Goal: Information Seeking & Learning: Learn about a topic

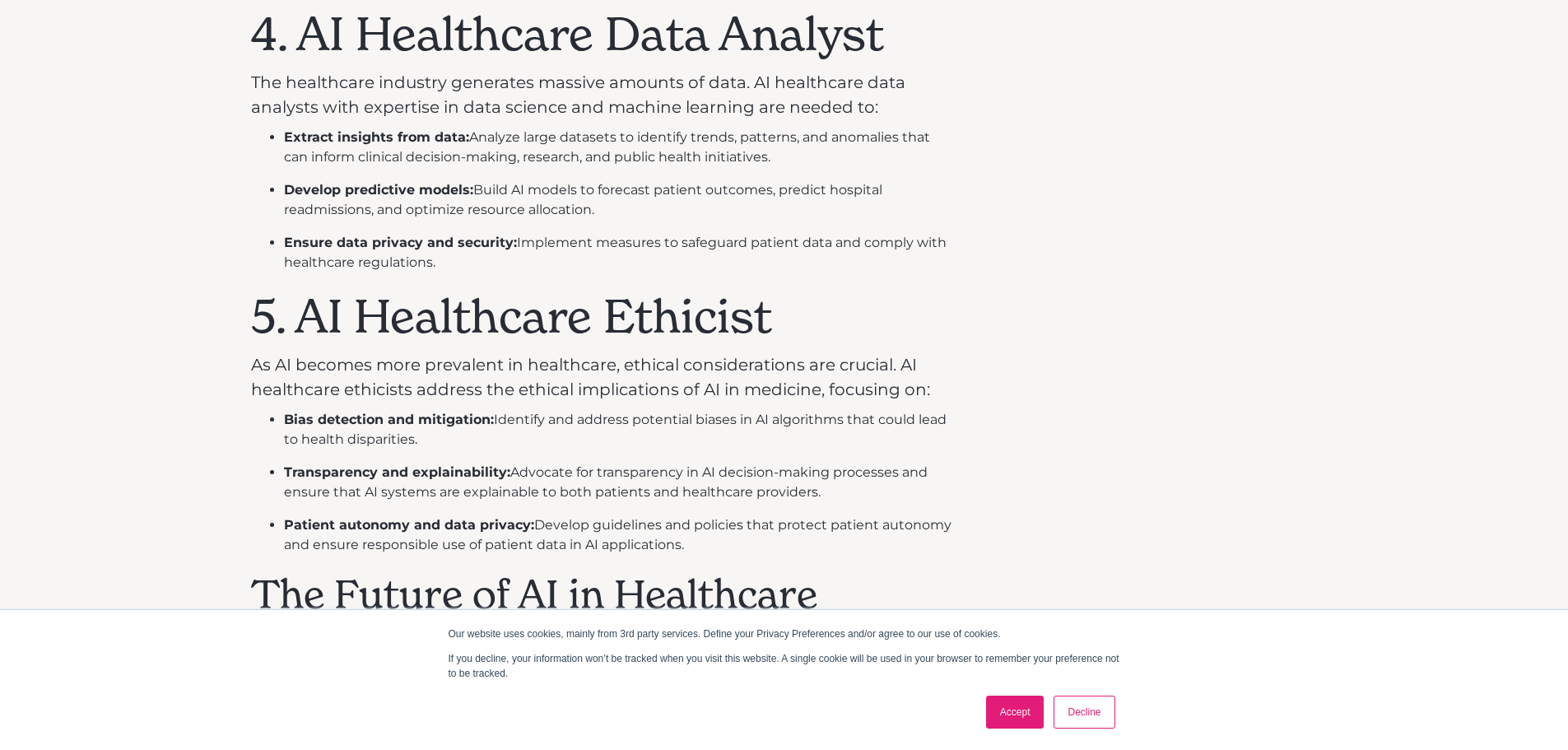
scroll to position [1810, 0]
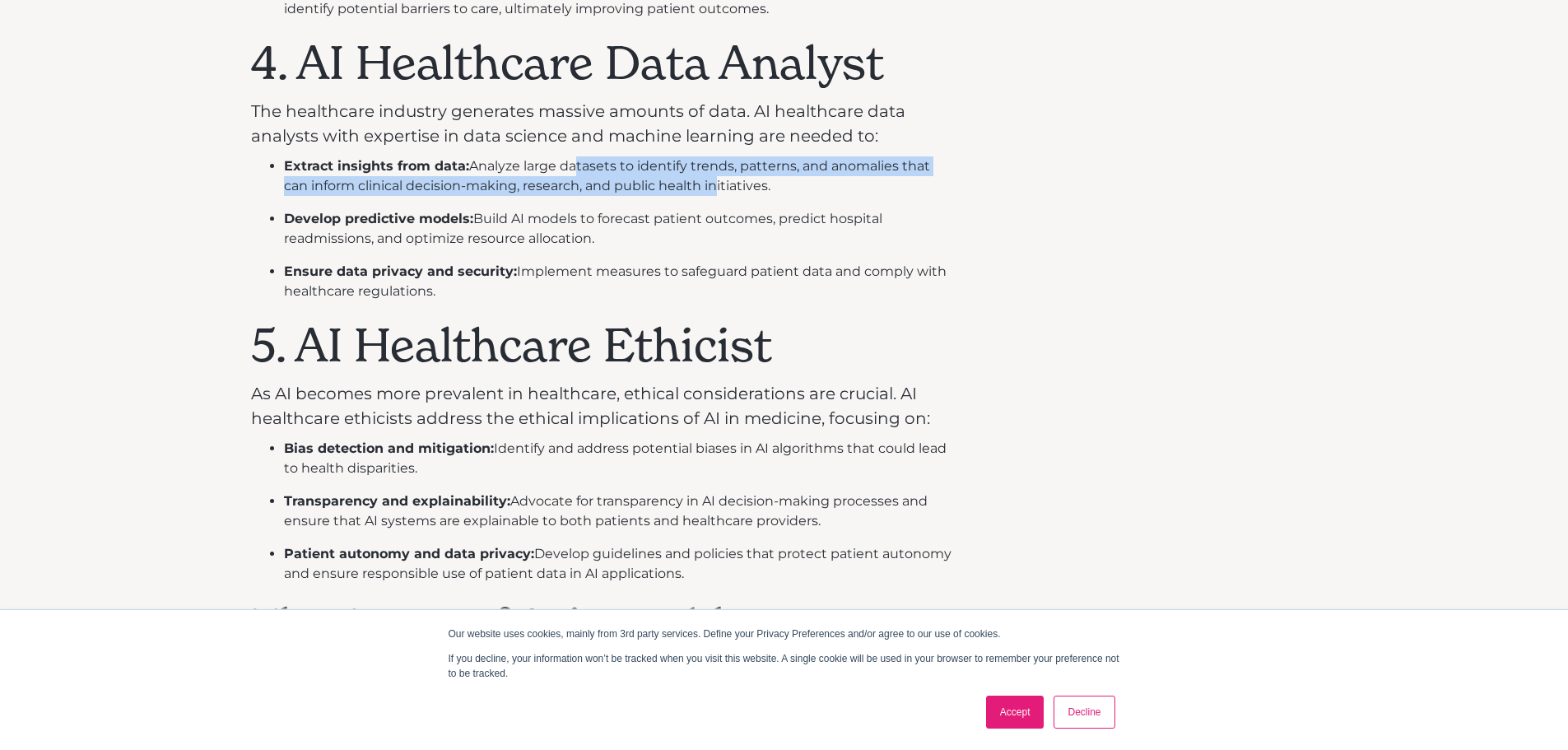
drag, startPoint x: 567, startPoint y: 172, endPoint x: 714, endPoint y: 177, distance: 147.1
click at [714, 177] on li "Extract insights from data: Analyze large datasets to identify trends, patterns…" at bounding box center [619, 175] width 672 height 40
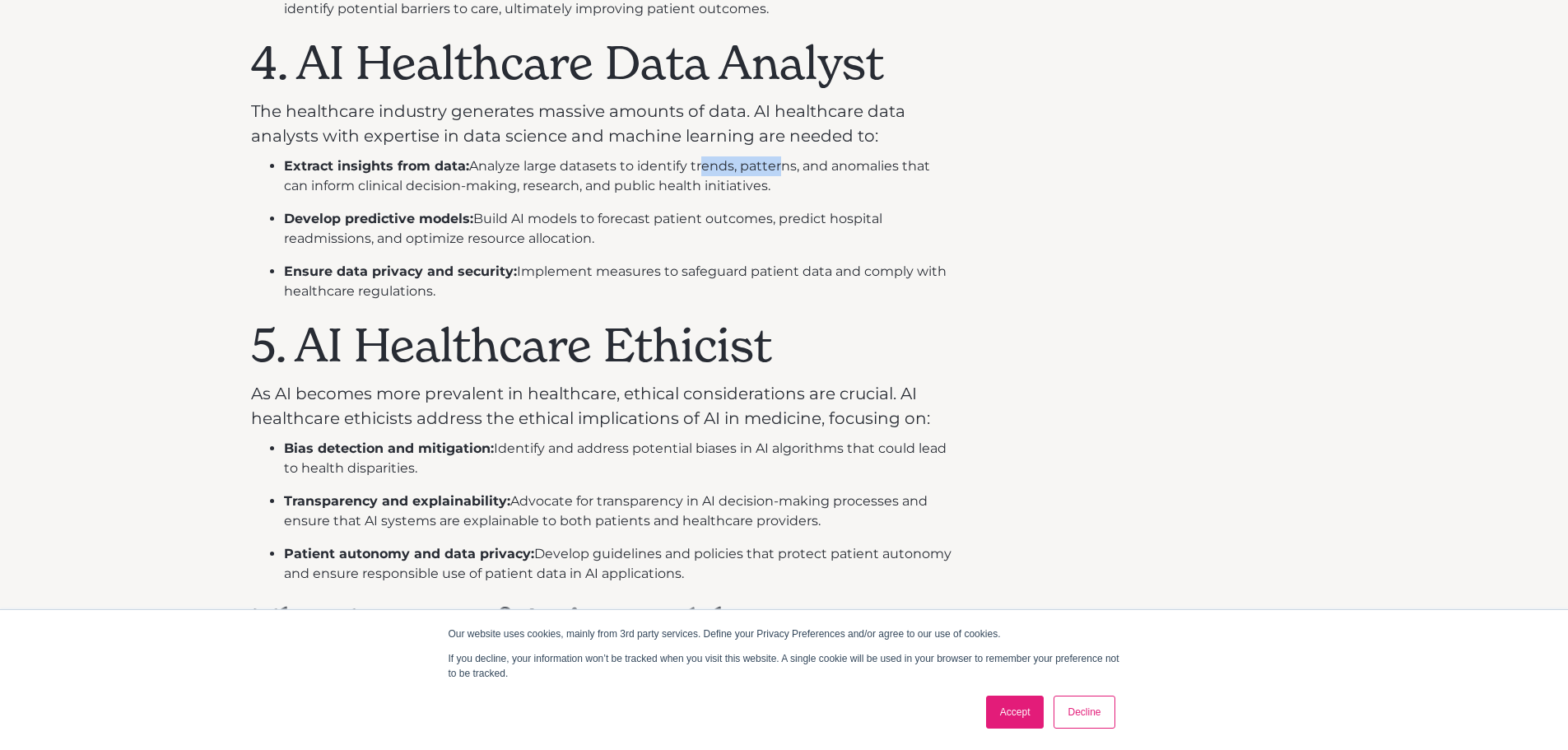
drag, startPoint x: 712, startPoint y: 170, endPoint x: 775, endPoint y: 163, distance: 63.4
click at [775, 163] on li "Extract insights from data: Analyze large datasets to identify trends, patterns…" at bounding box center [619, 175] width 672 height 40
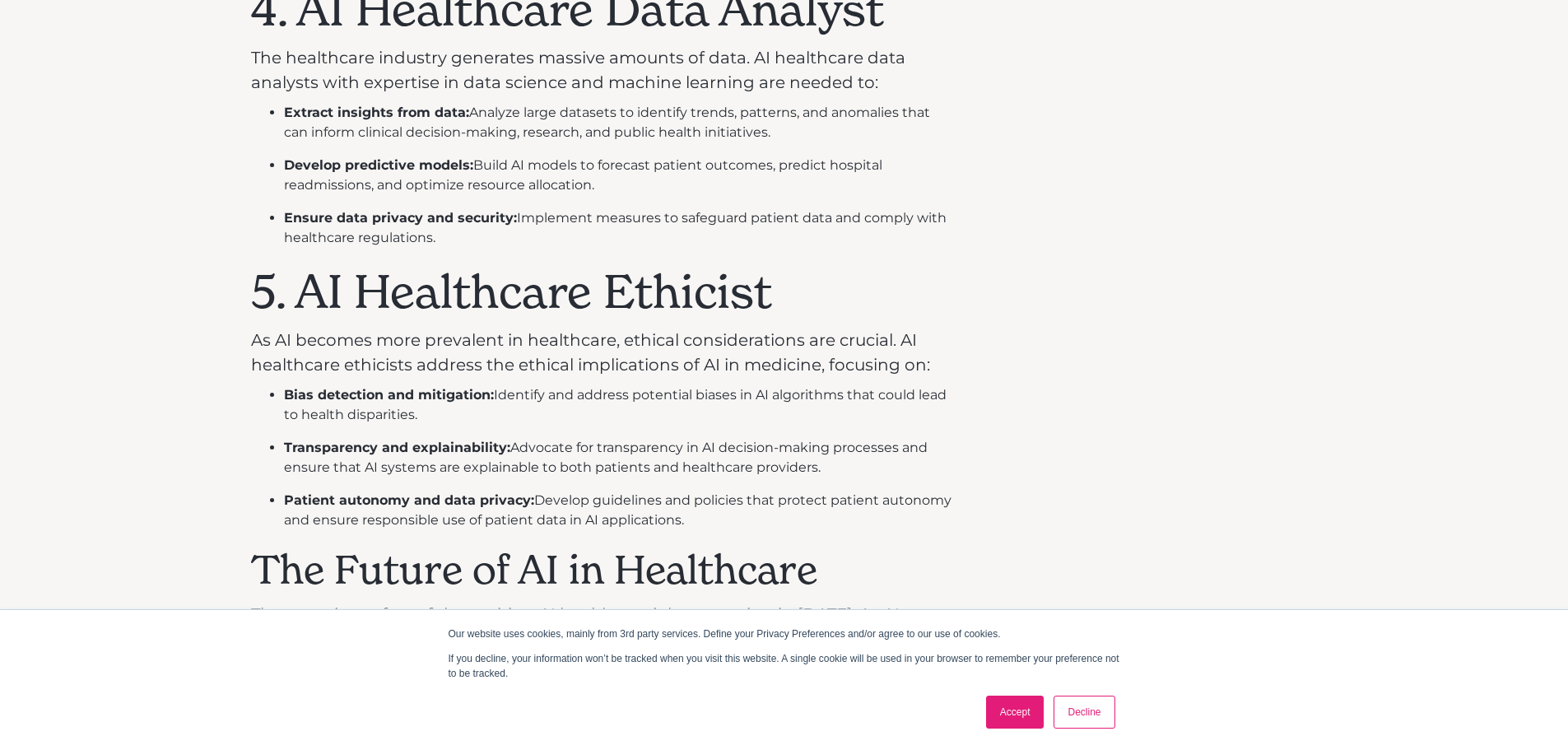
scroll to position [1893, 0]
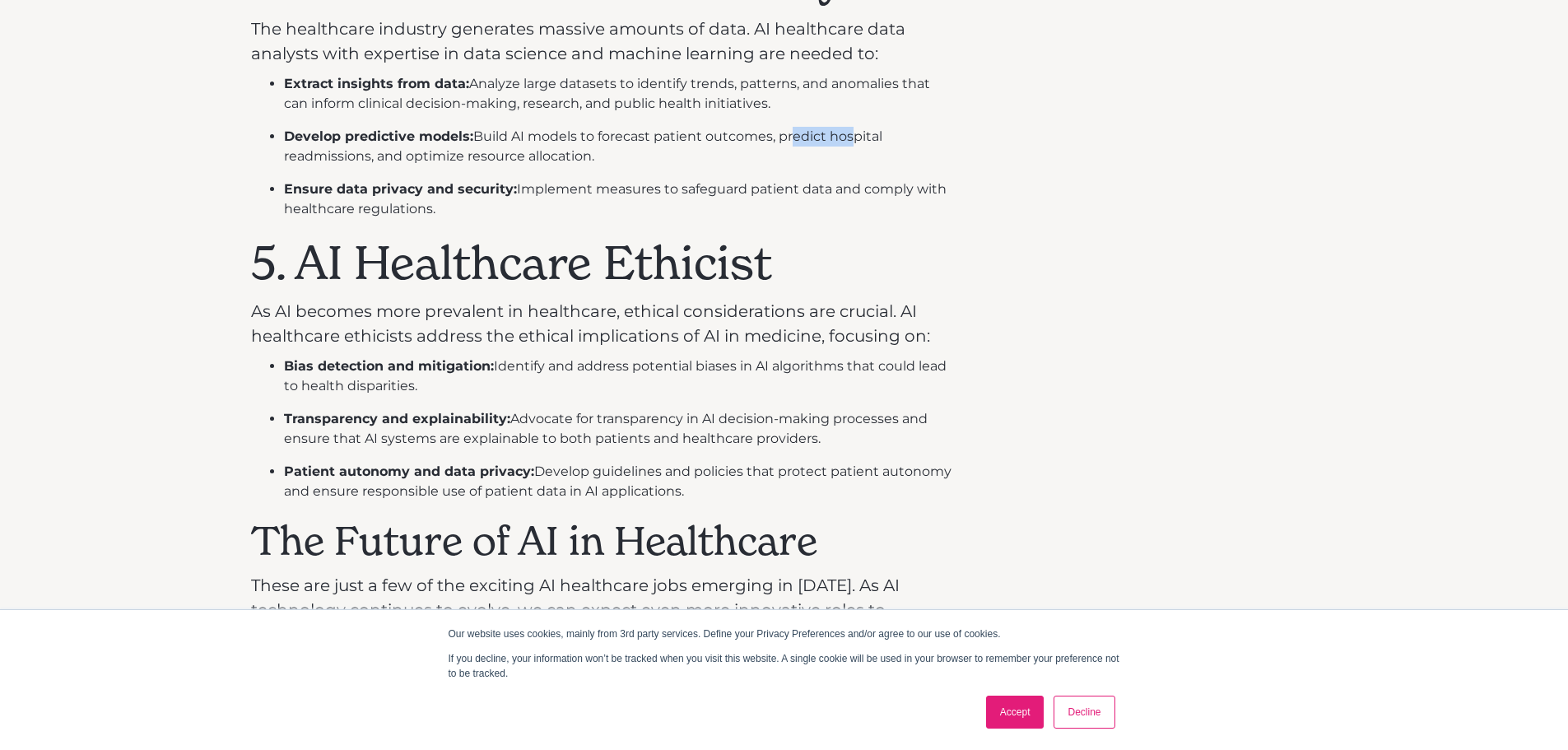
drag, startPoint x: 796, startPoint y: 132, endPoint x: 847, endPoint y: 138, distance: 51.4
click at [847, 138] on li "Develop predictive models: Build AI models to forecast patient outcomes, predic…" at bounding box center [619, 146] width 672 height 40
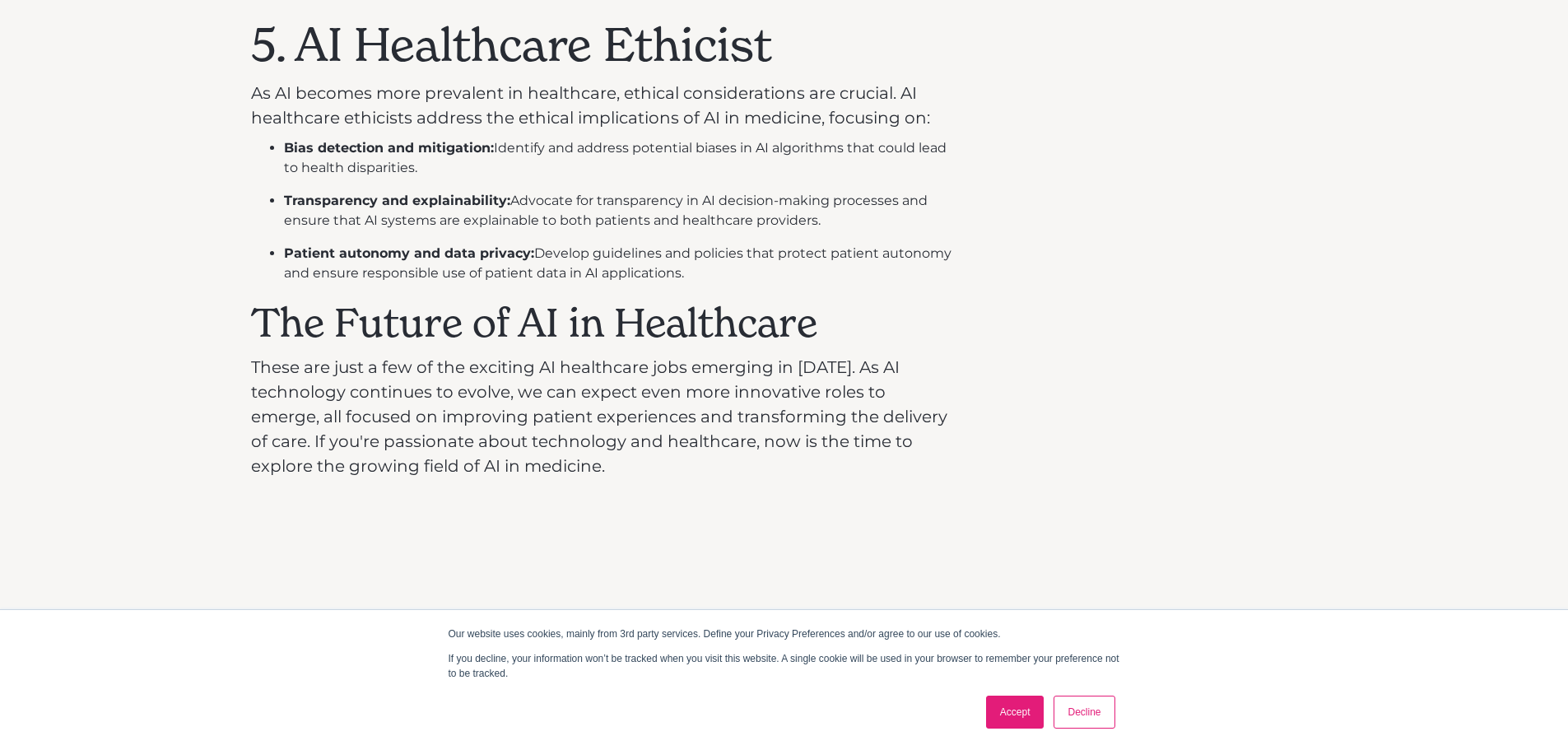
scroll to position [2139, 0]
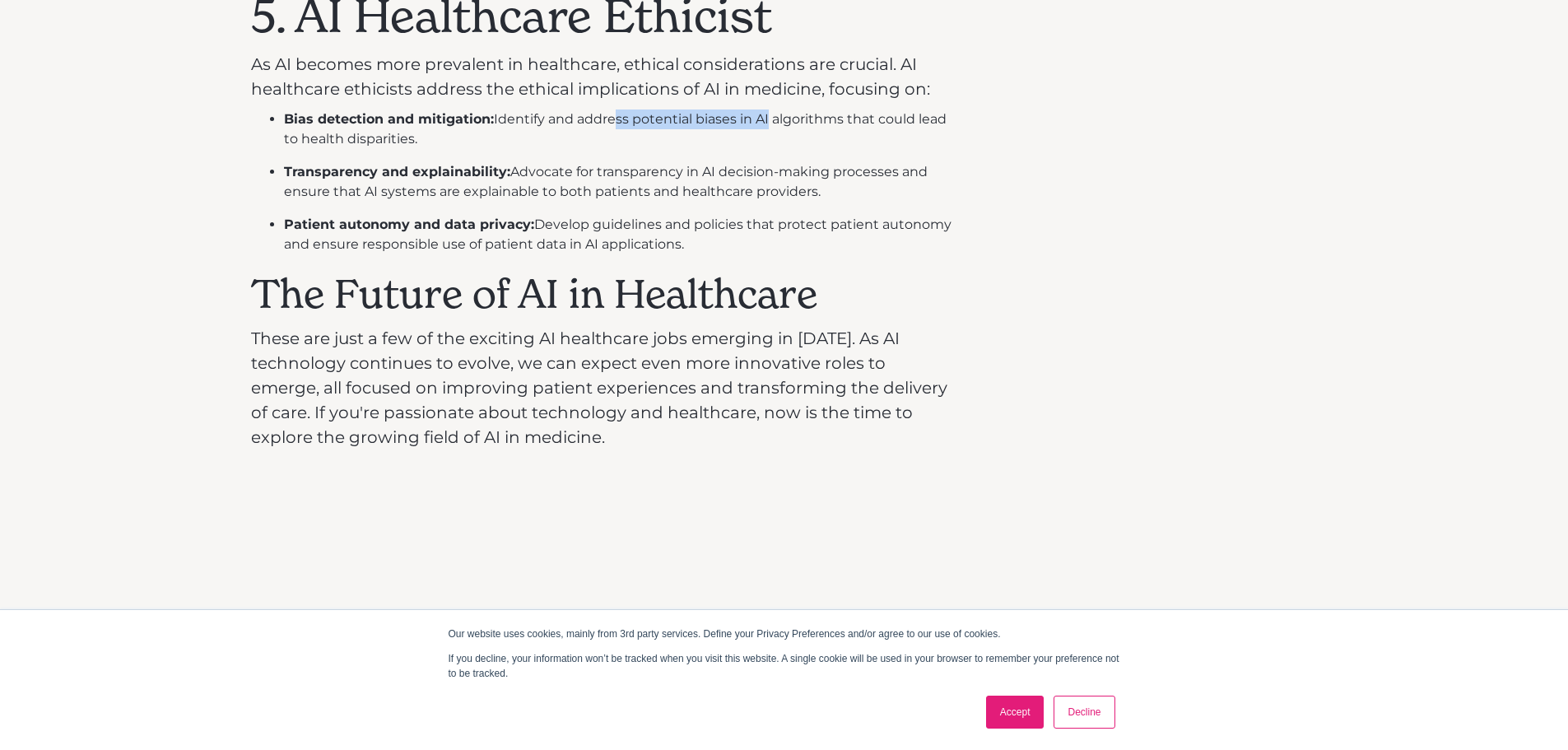
drag, startPoint x: 634, startPoint y: 123, endPoint x: 764, endPoint y: 116, distance: 130.2
click at [764, 116] on li "Bias detection and mitigation: Identify and address potential biases in AI algo…" at bounding box center [619, 128] width 672 height 40
drag, startPoint x: 764, startPoint y: 116, endPoint x: 864, endPoint y: 125, distance: 100.4
click at [864, 125] on li "Bias detection and mitigation: Identify and address potential biases in AI algo…" at bounding box center [619, 128] width 672 height 40
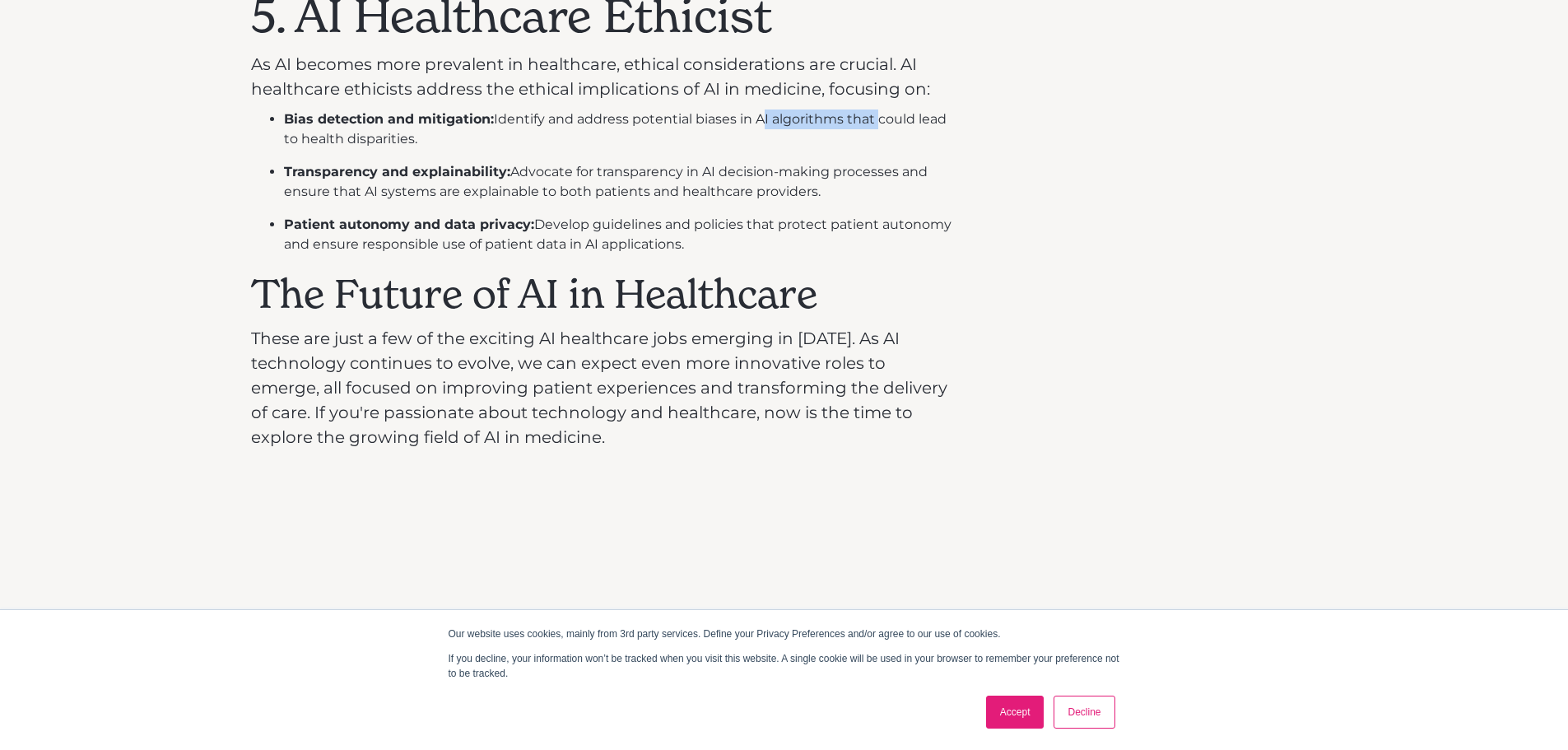
click at [864, 125] on li "Bias detection and mitigation: Identify and address potential biases in AI algo…" at bounding box center [619, 128] width 672 height 40
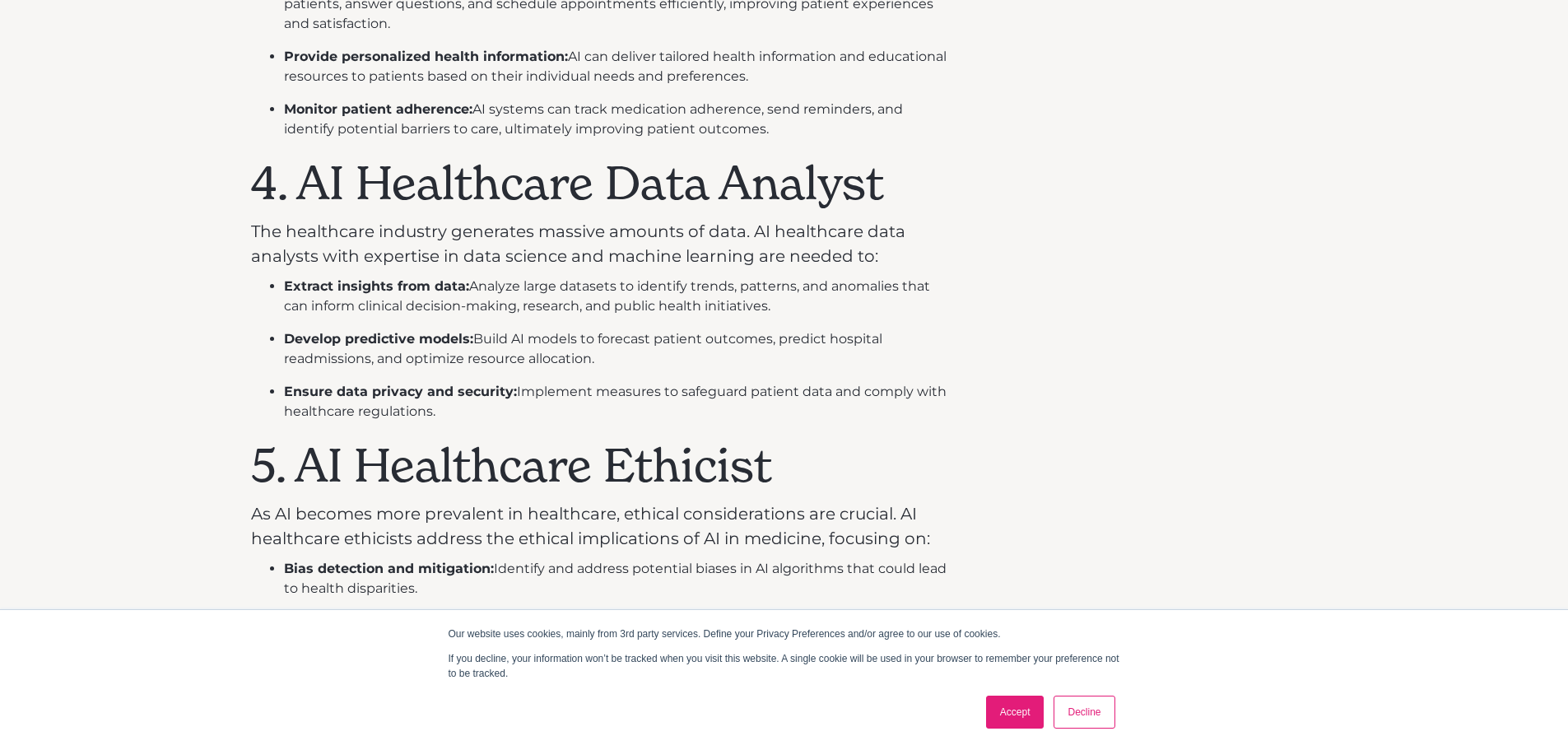
scroll to position [1728, 0]
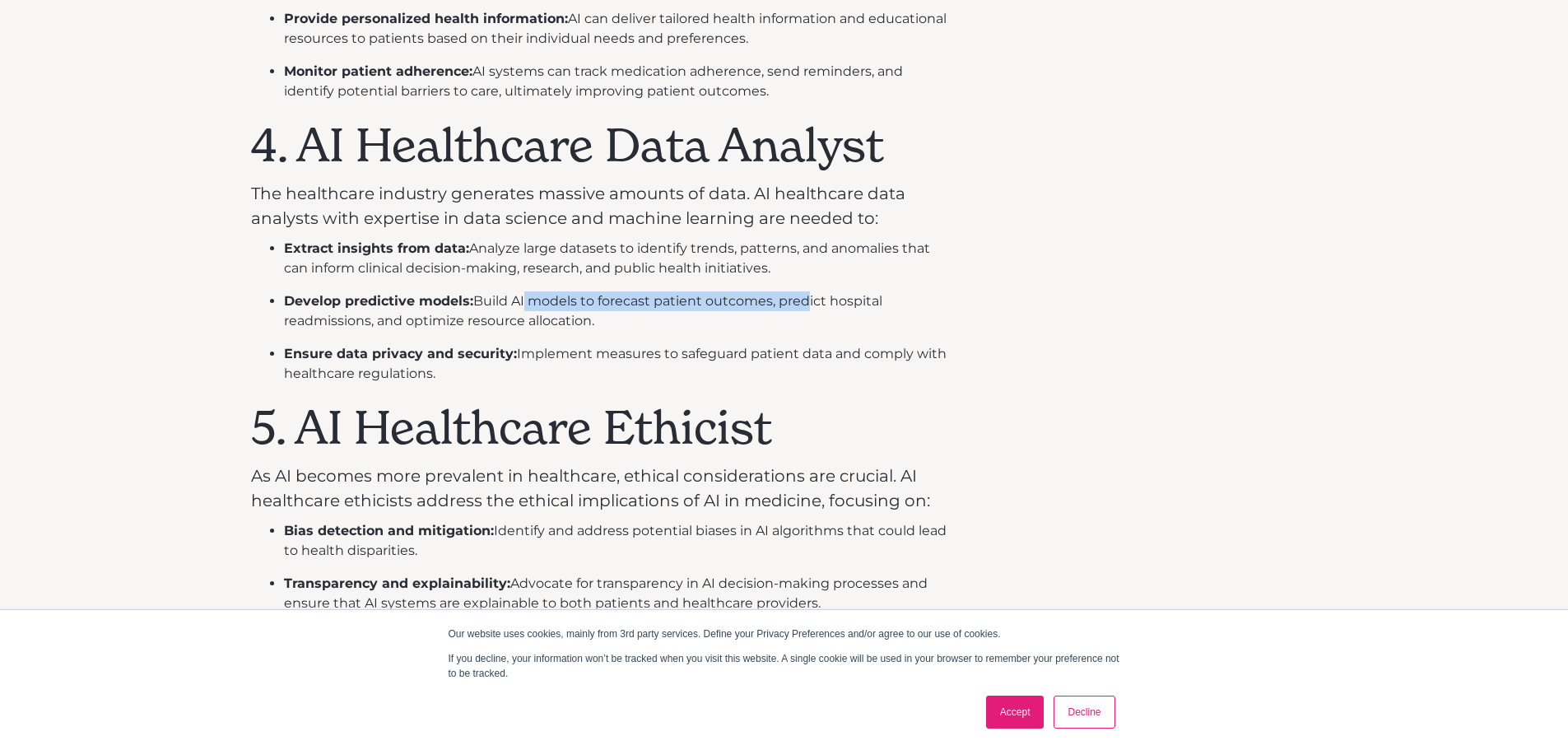
drag, startPoint x: 519, startPoint y: 298, endPoint x: 802, endPoint y: 291, distance: 283.1
click at [802, 291] on li "Develop predictive models: Build AI models to forecast patient outcomes, predic…" at bounding box center [619, 310] width 672 height 40
drag, startPoint x: 656, startPoint y: 299, endPoint x: 510, endPoint y: 303, distance: 146.1
click at [510, 303] on li "Develop predictive models: Build AI models to forecast patient outcomes, predic…" at bounding box center [619, 310] width 672 height 40
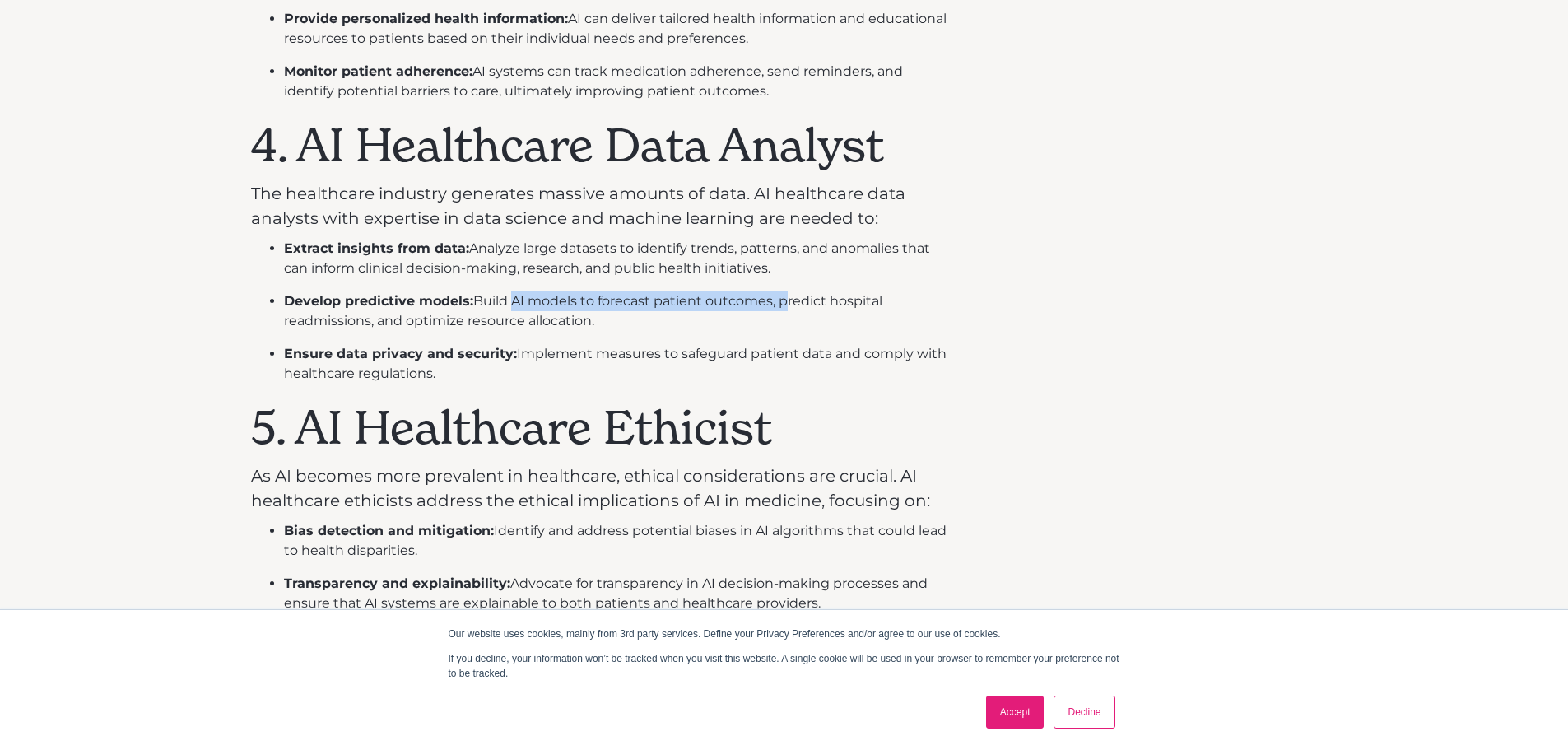
click at [510, 303] on li "Develop predictive models: Build AI models to forecast patient outcomes, predic…" at bounding box center [619, 310] width 672 height 40
